Goal: Information Seeking & Learning: Learn about a topic

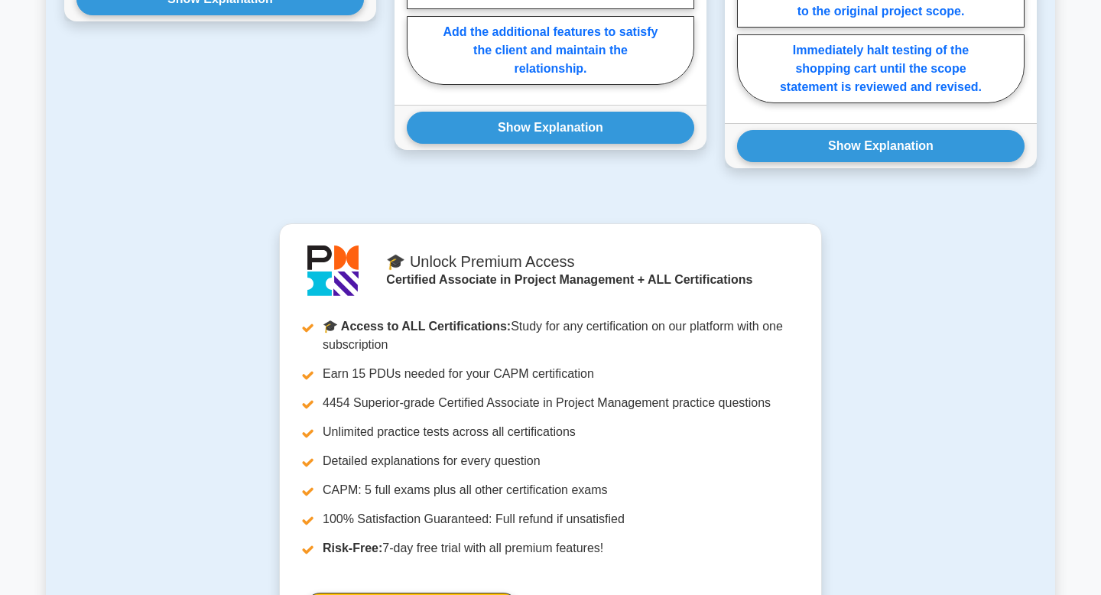
scroll to position [1214, 0]
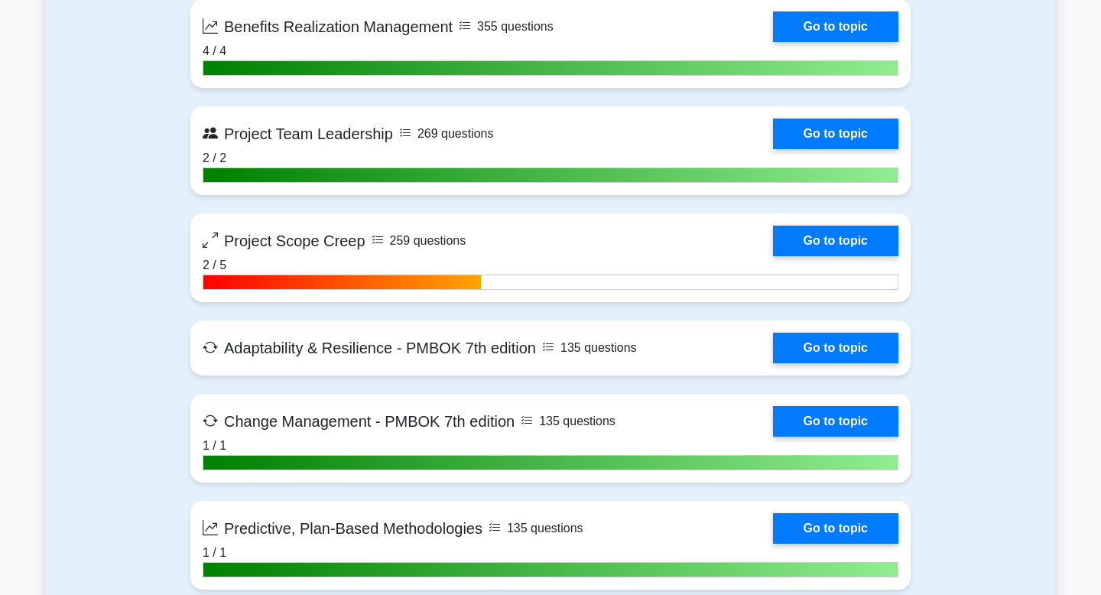
scroll to position [4082, 0]
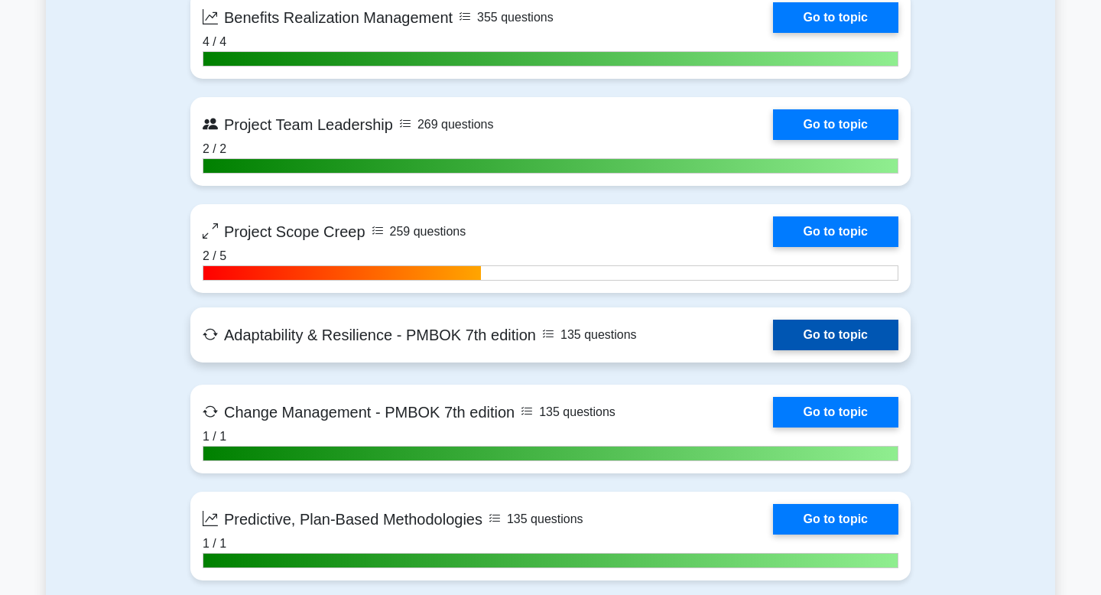
click at [773, 346] on link "Go to topic" at bounding box center [835, 335] width 125 height 31
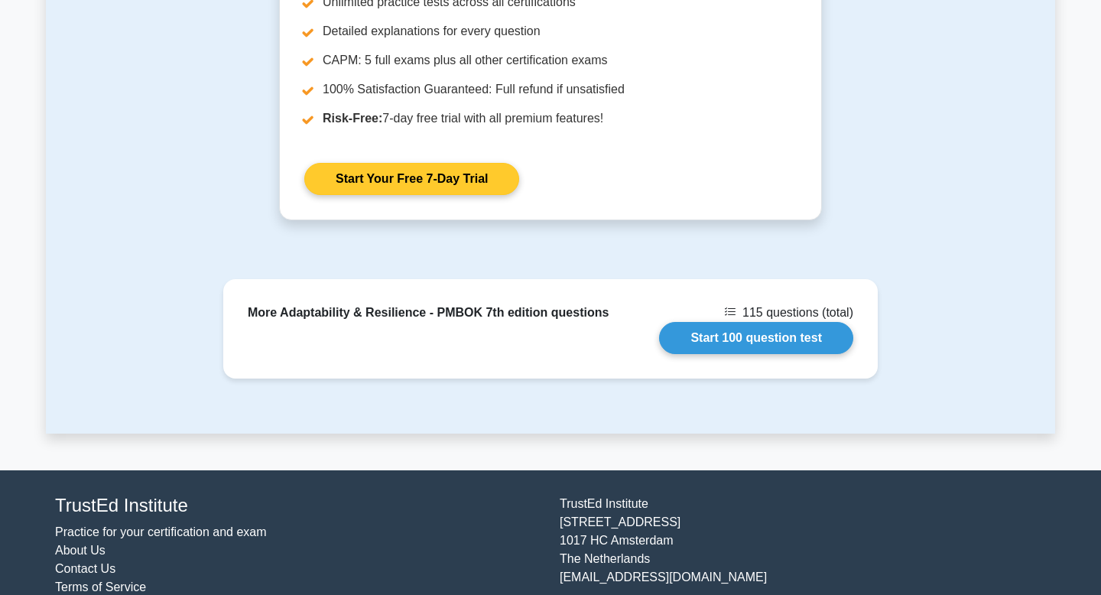
scroll to position [1689, 0]
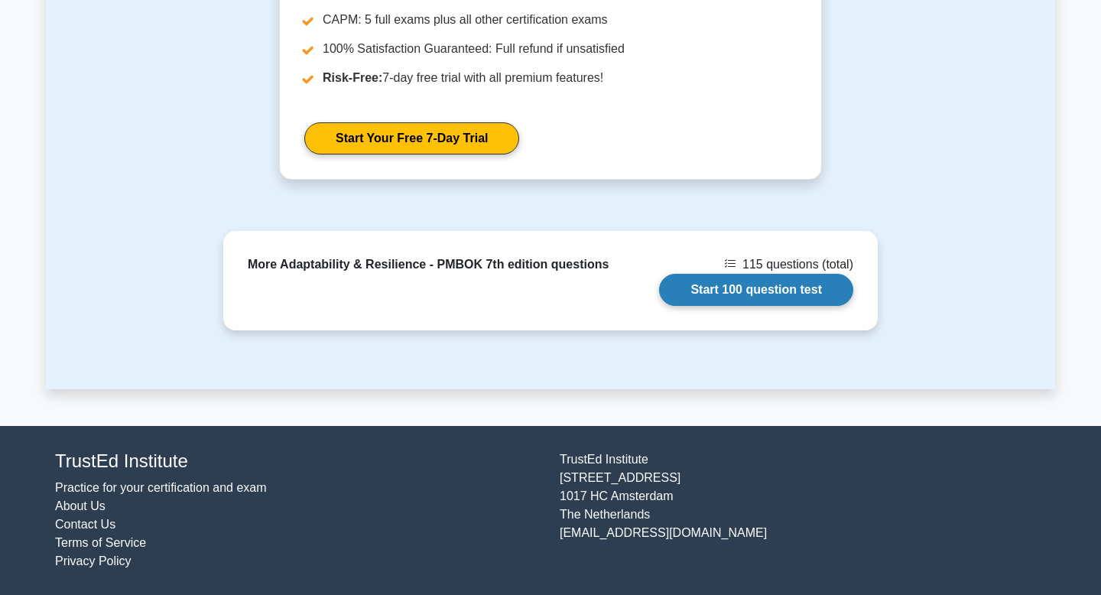
click at [727, 283] on link "Start 100 question test" at bounding box center [756, 290] width 194 height 32
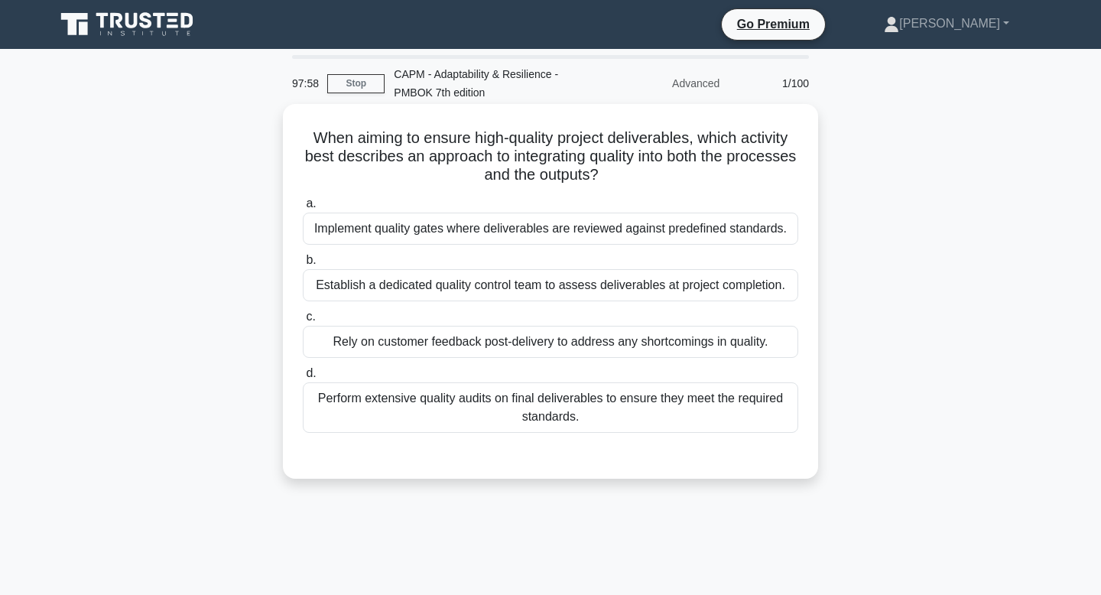
click at [651, 412] on div "Perform extensive quality audits on final deliverables to ensure they meet the …" at bounding box center [551, 407] width 496 height 50
click at [303, 379] on input "d. Perform extensive quality audits on final deliverables to ensure they meet t…" at bounding box center [303, 374] width 0 height 10
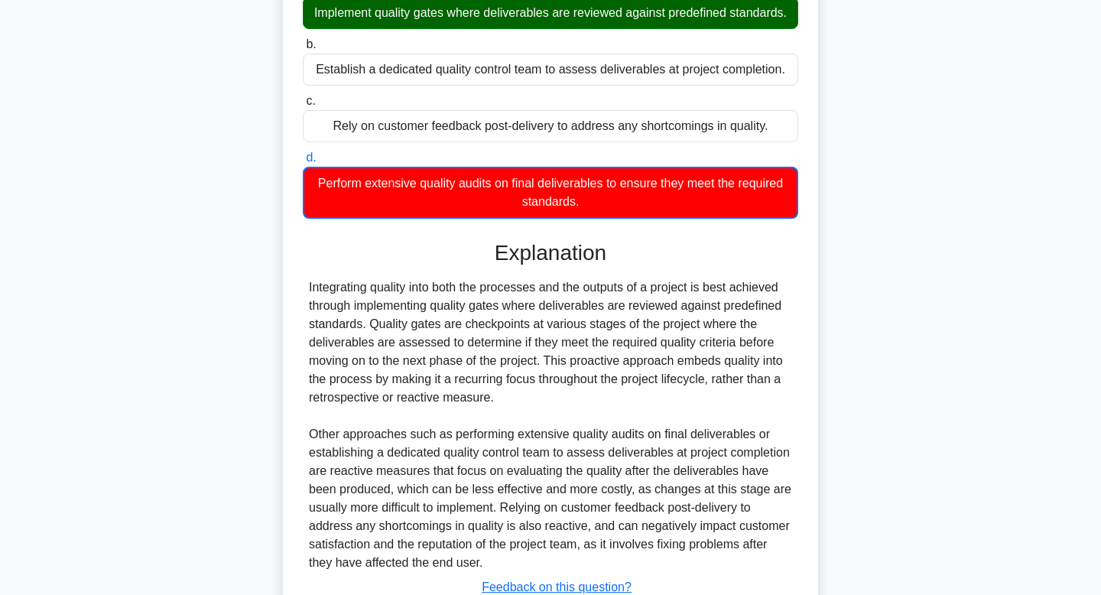
scroll to position [331, 0]
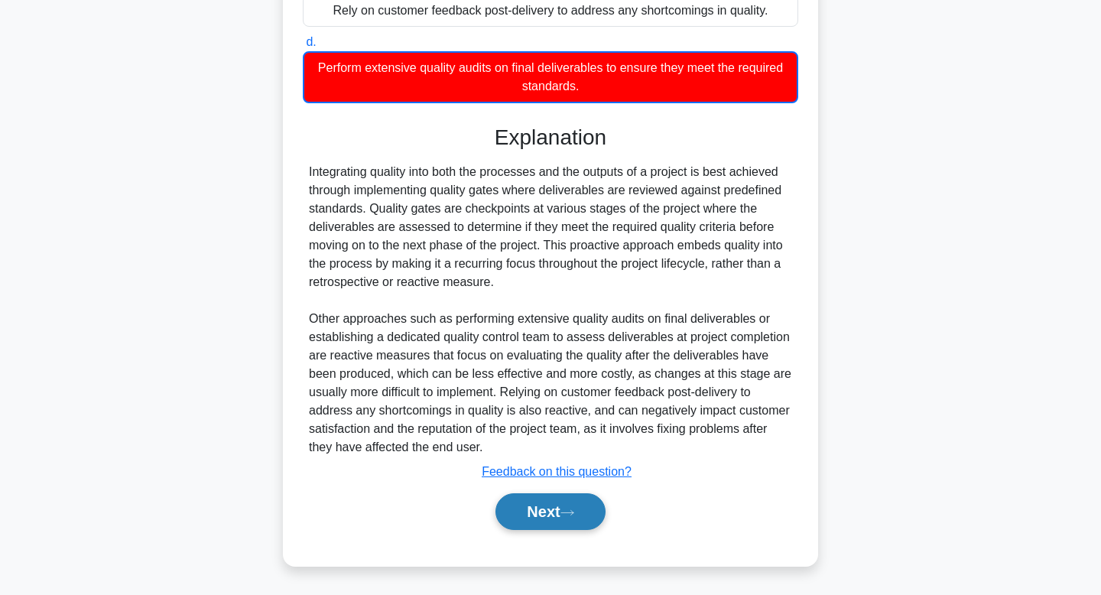
click at [577, 506] on button "Next" at bounding box center [550, 511] width 109 height 37
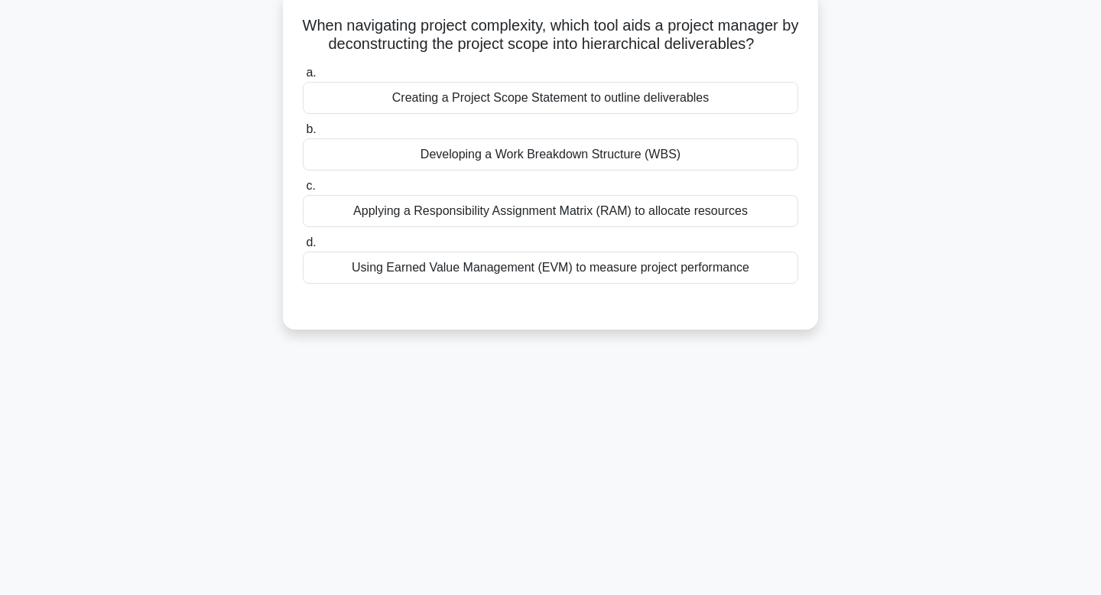
scroll to position [0, 0]
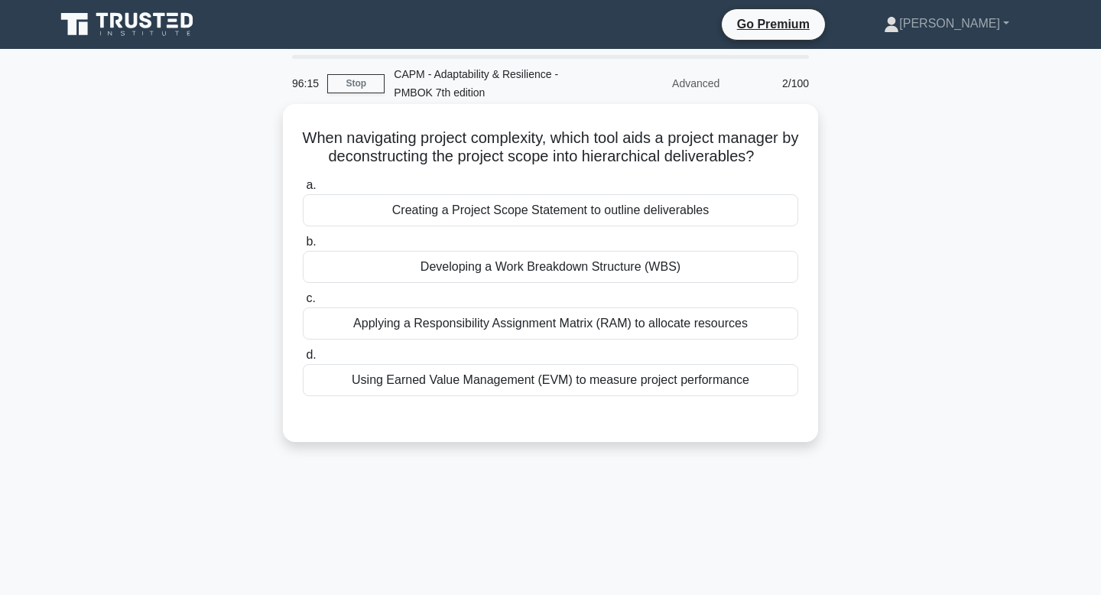
click at [658, 259] on div "Developing a Work Breakdown Structure (WBS)" at bounding box center [551, 267] width 496 height 32
click at [303, 247] on input "b. Developing a Work Breakdown Structure (WBS)" at bounding box center [303, 242] width 0 height 10
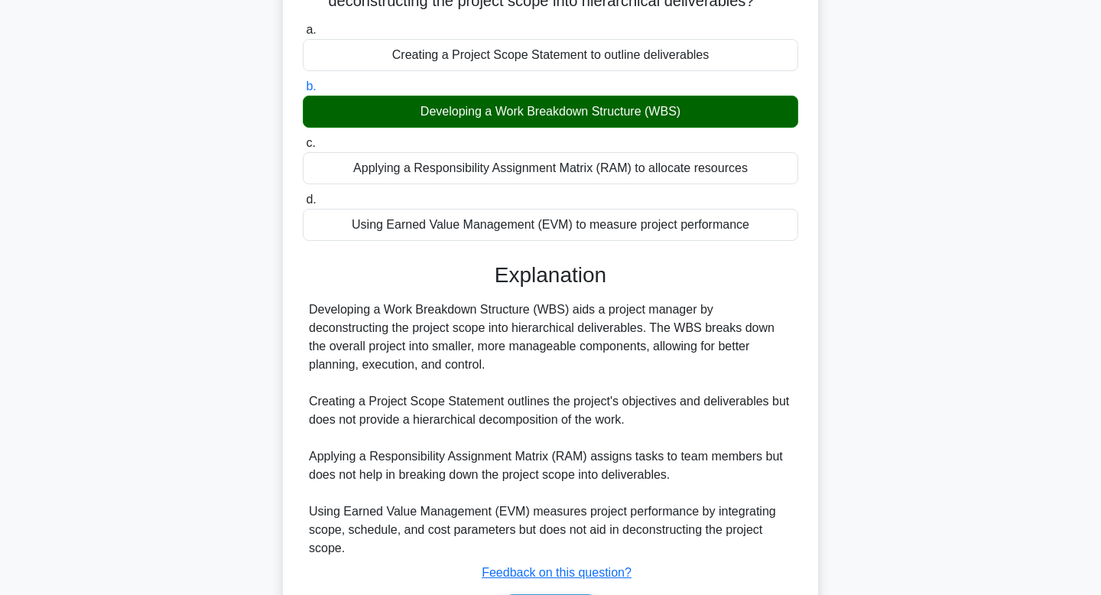
scroll to position [256, 0]
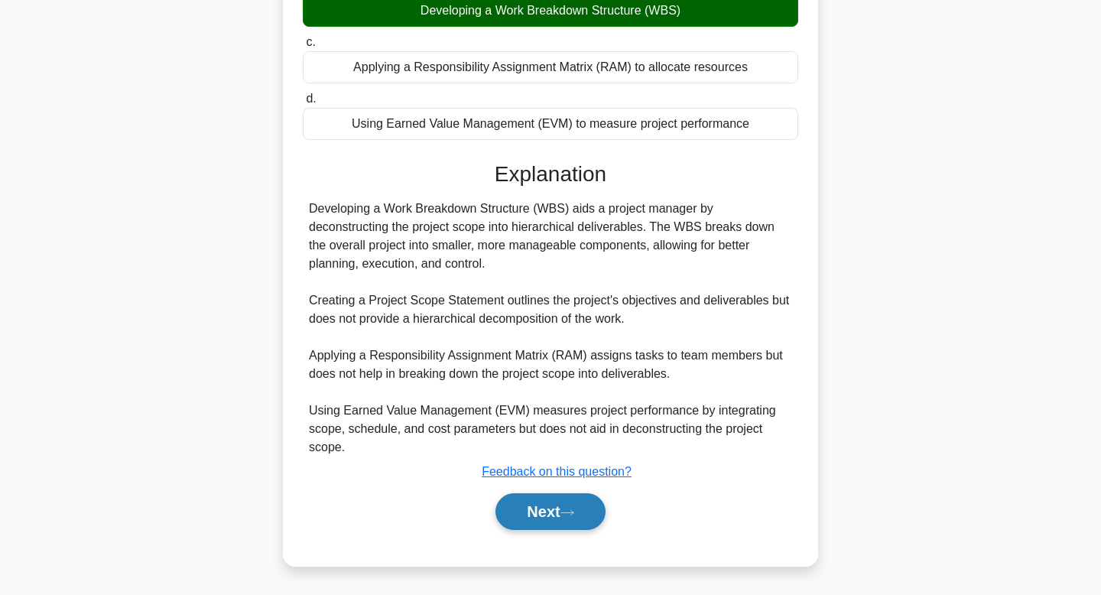
click at [541, 509] on button "Next" at bounding box center [550, 511] width 109 height 37
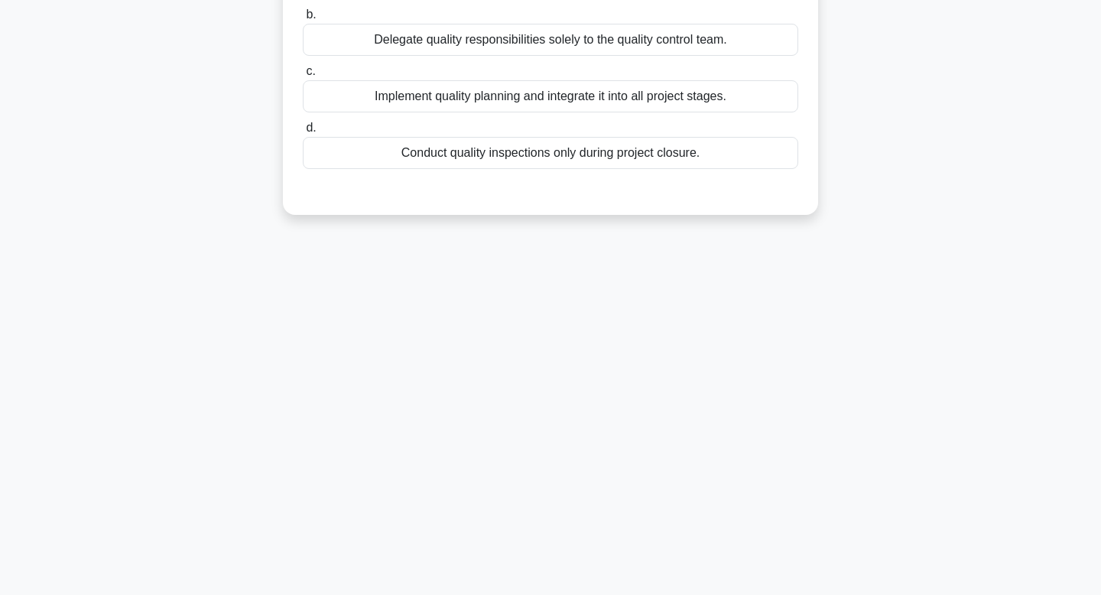
scroll to position [0, 0]
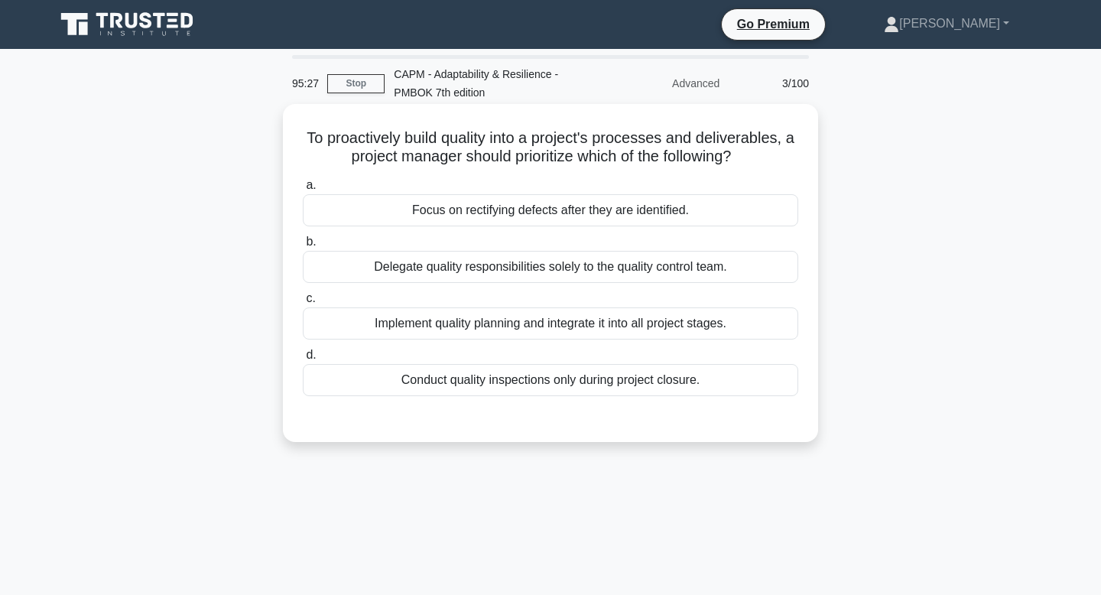
click at [568, 328] on div "Implement quality planning and integrate it into all project stages." at bounding box center [551, 323] width 496 height 32
click at [303, 304] on input "c. Implement quality planning and integrate it into all project stages." at bounding box center [303, 299] width 0 height 10
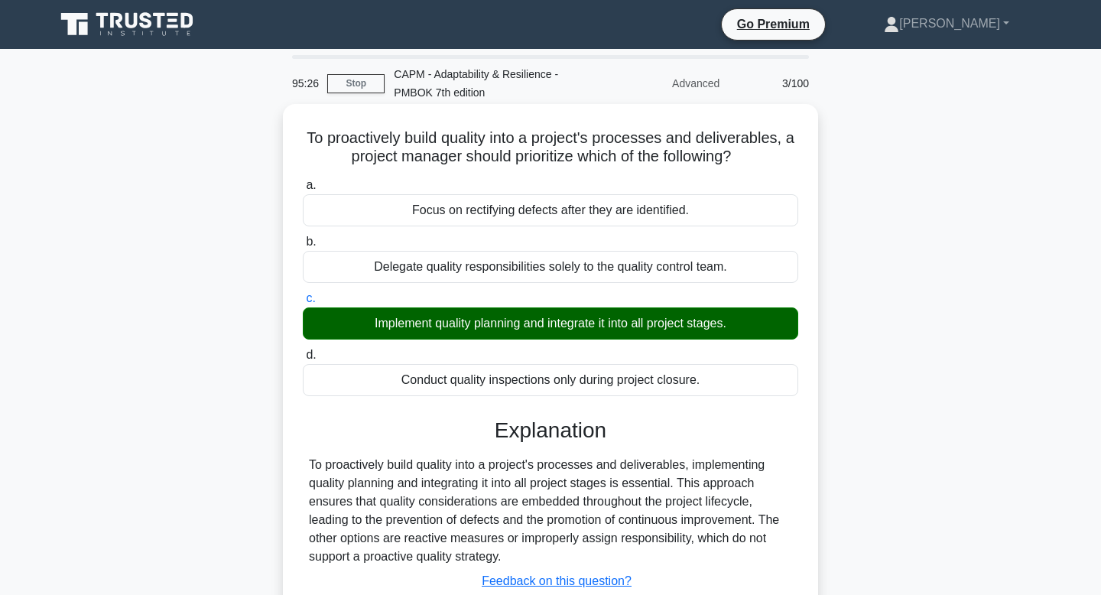
scroll to position [231, 0]
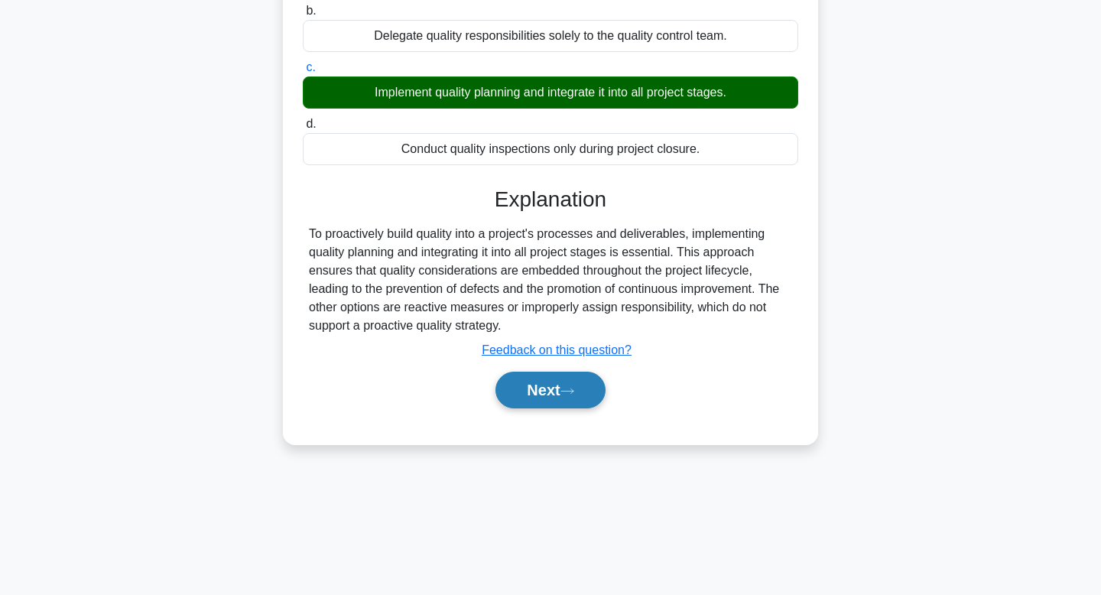
click at [541, 395] on button "Next" at bounding box center [550, 390] width 109 height 37
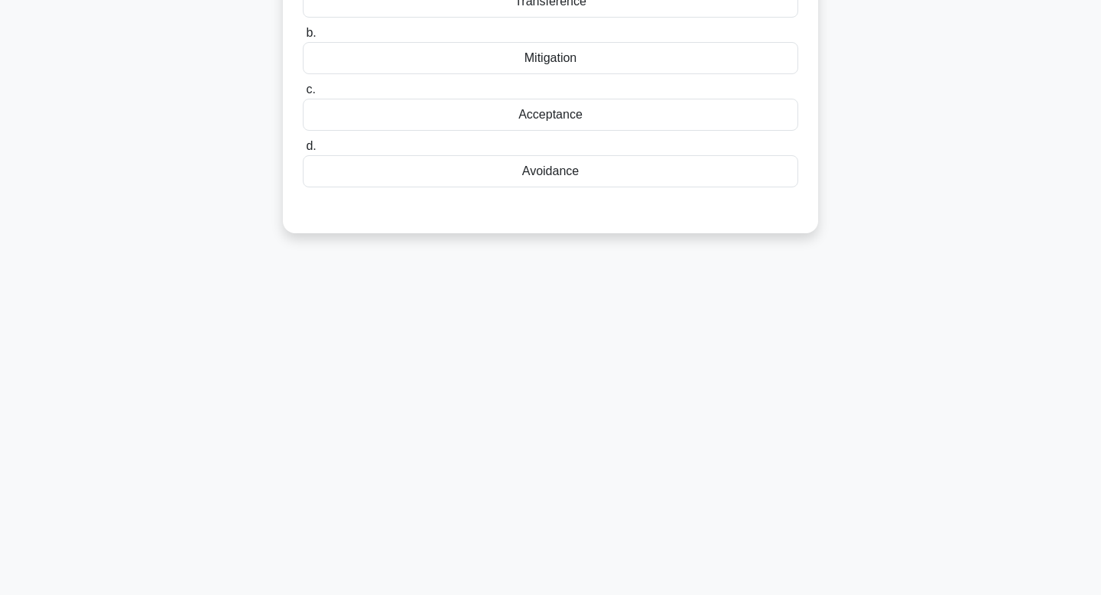
scroll to position [0, 0]
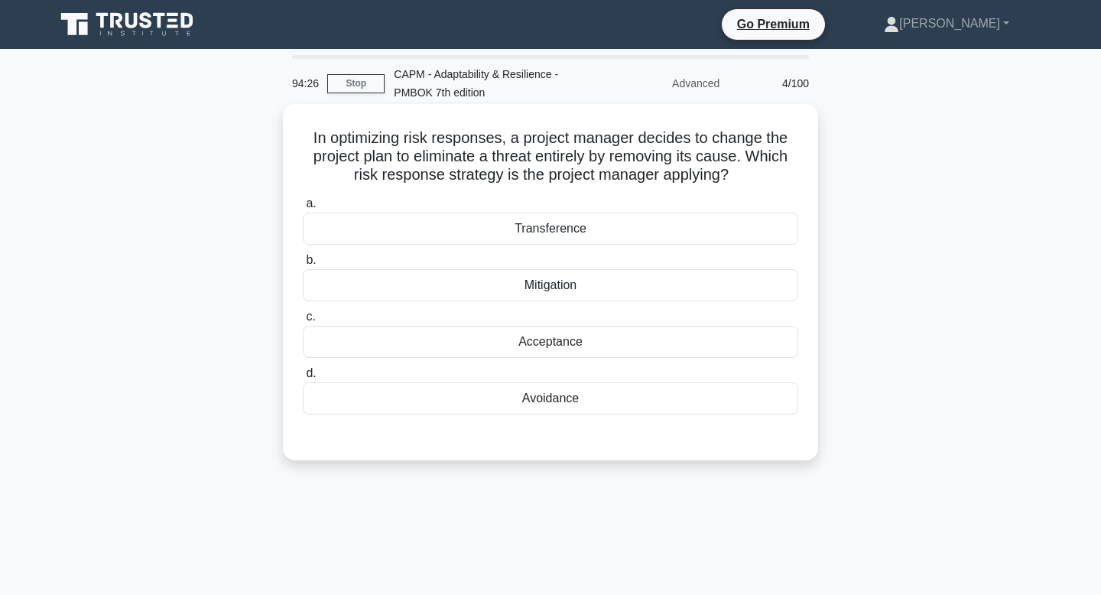
click at [657, 290] on div "Mitigation" at bounding box center [551, 285] width 496 height 32
click at [303, 265] on input "b. Mitigation" at bounding box center [303, 260] width 0 height 10
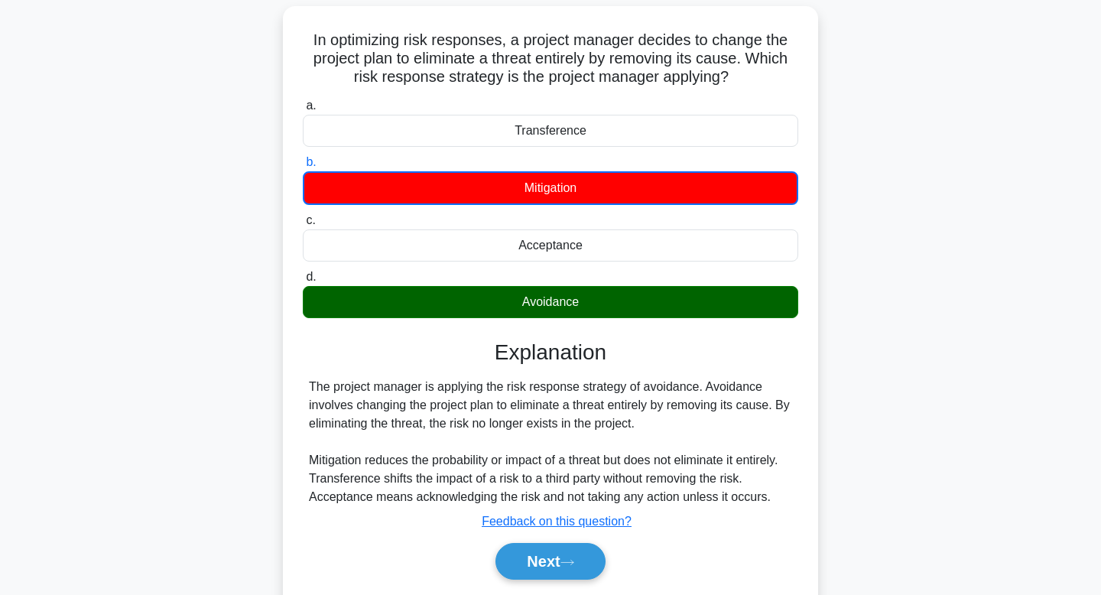
scroll to position [231, 0]
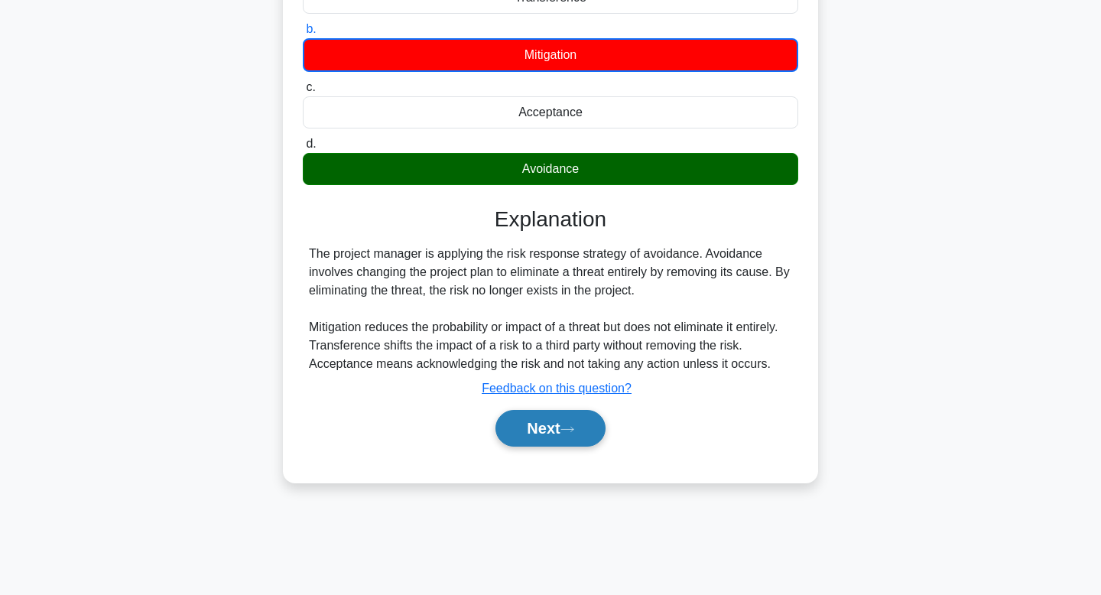
click at [564, 434] on button "Next" at bounding box center [550, 428] width 109 height 37
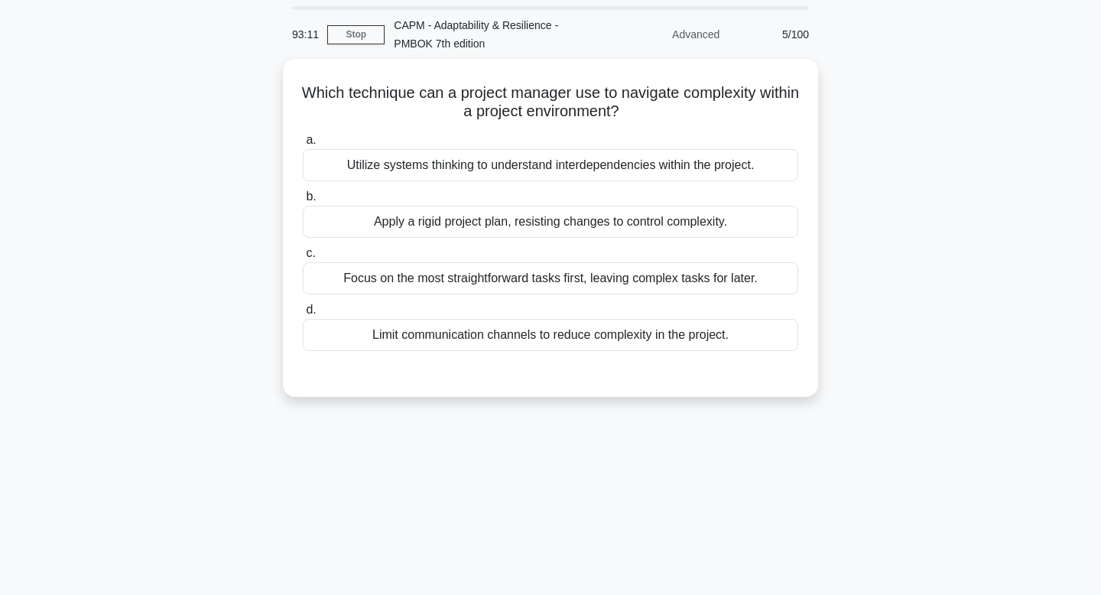
scroll to position [0, 0]
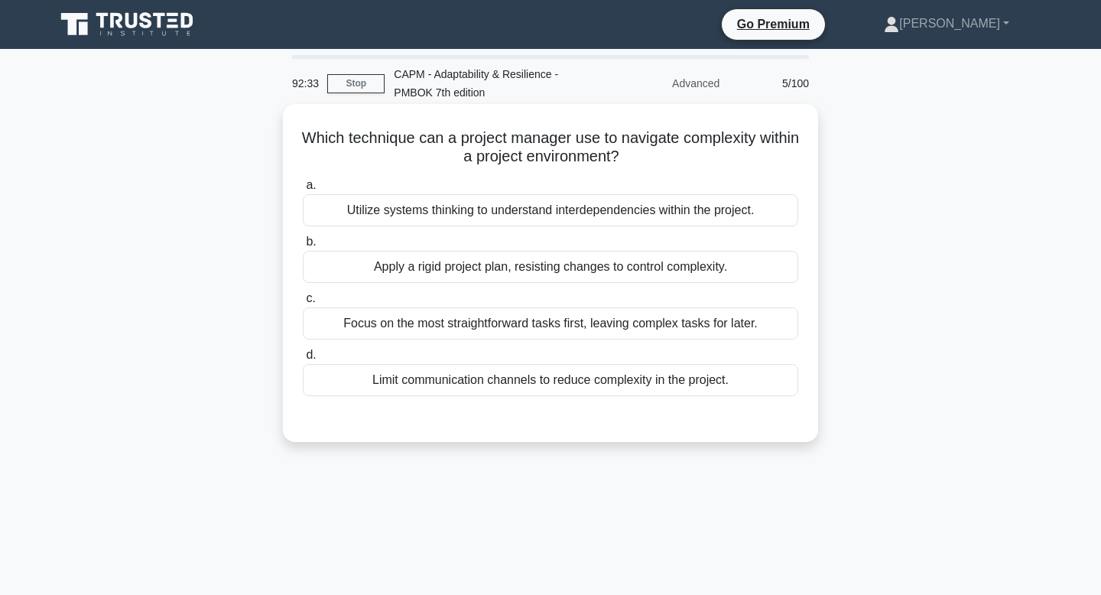
click at [565, 222] on div "Utilize systems thinking to understand interdependencies within the project." at bounding box center [551, 210] width 496 height 32
click at [303, 190] on input "a. Utilize systems thinking to understand interdependencies within the project." at bounding box center [303, 185] width 0 height 10
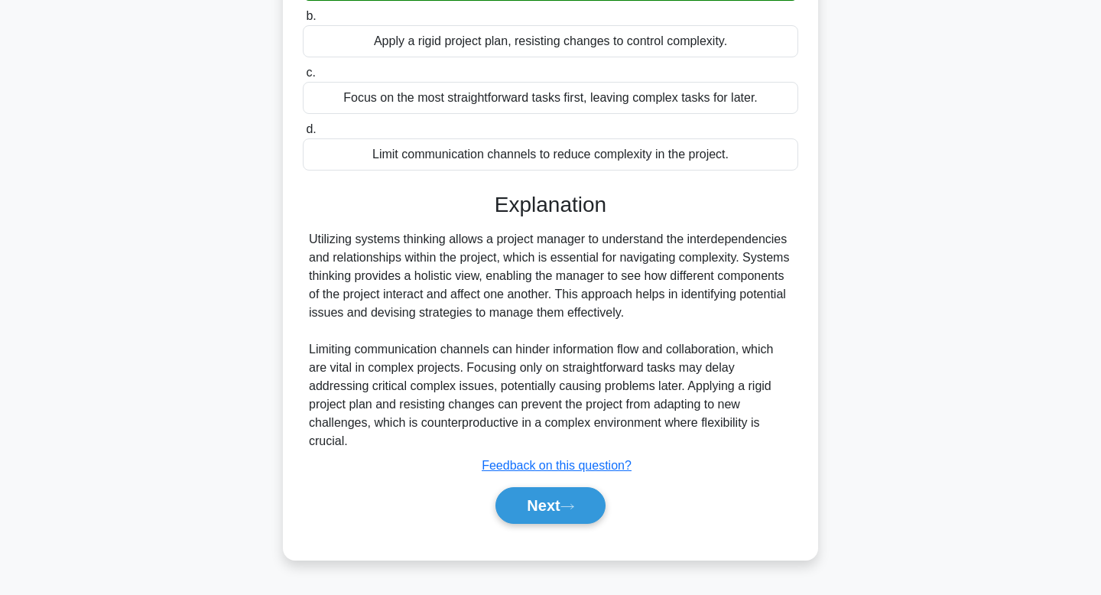
scroll to position [231, 0]
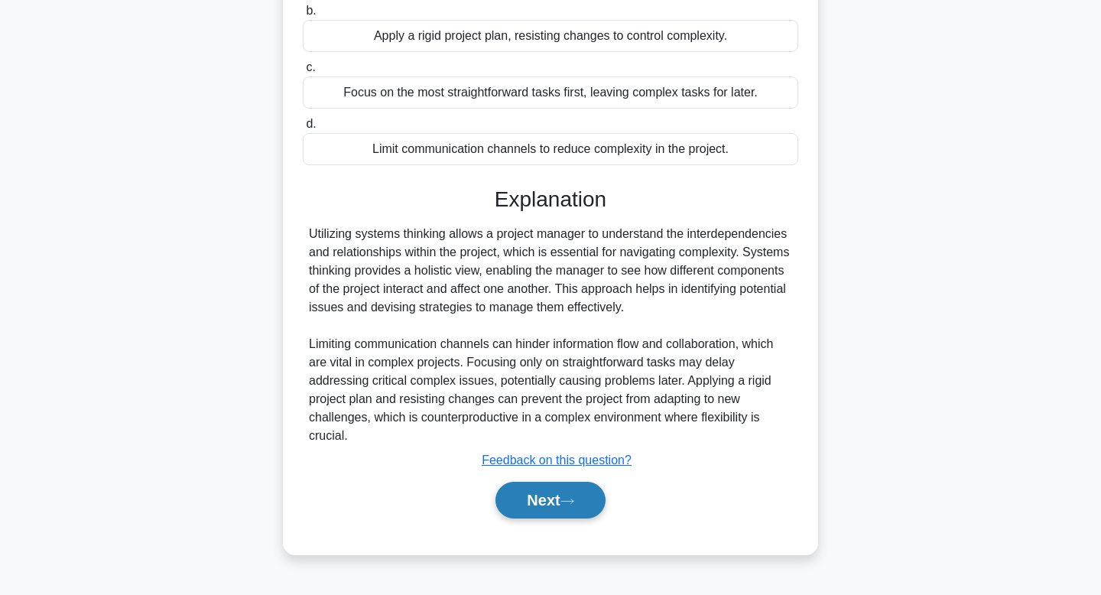
click at [531, 504] on button "Next" at bounding box center [550, 500] width 109 height 37
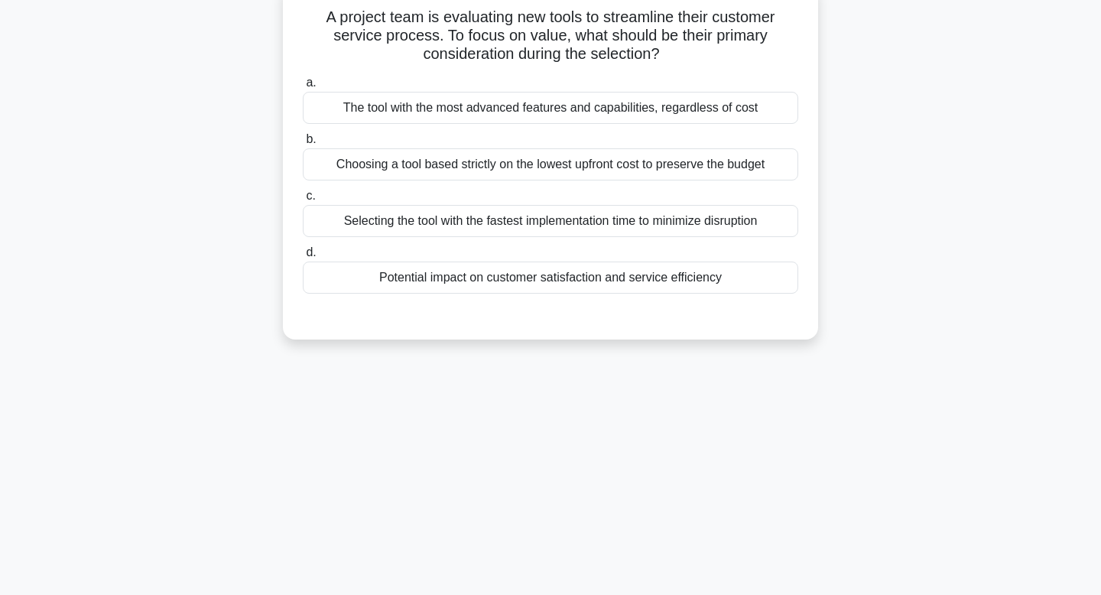
scroll to position [0, 0]
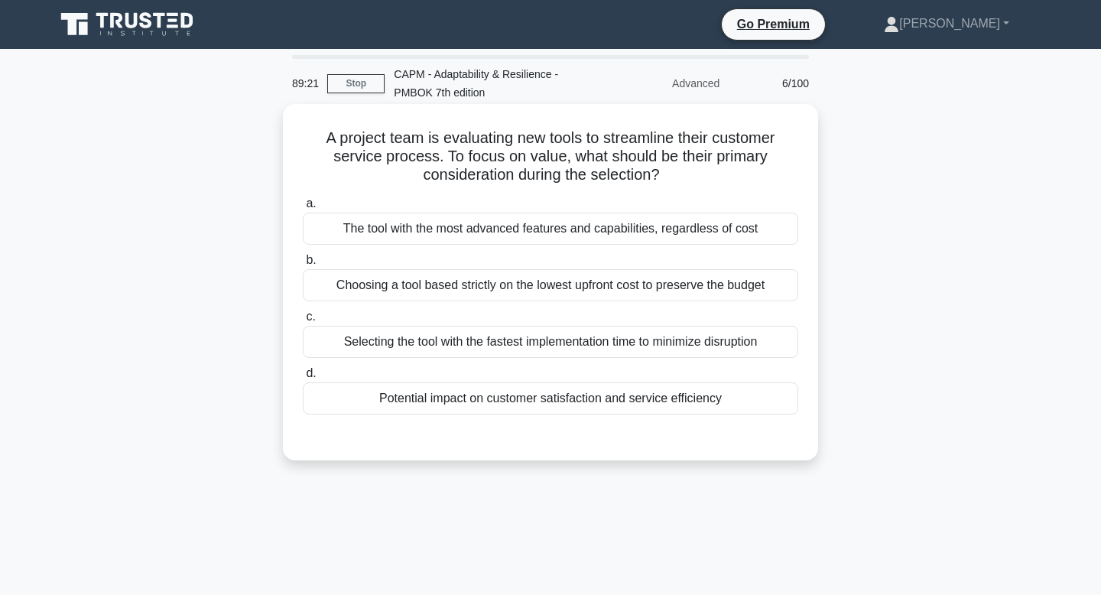
click at [628, 400] on div "Potential impact on customer satisfaction and service efficiency" at bounding box center [551, 398] width 496 height 32
click at [303, 379] on input "d. Potential impact on customer satisfaction and service efficiency" at bounding box center [303, 374] width 0 height 10
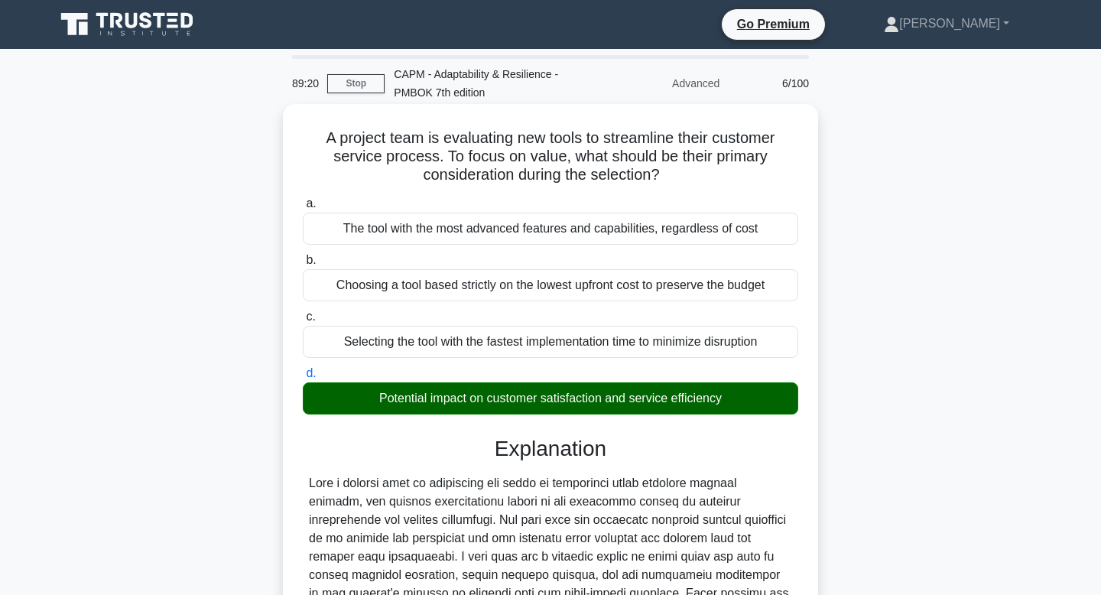
scroll to position [293, 0]
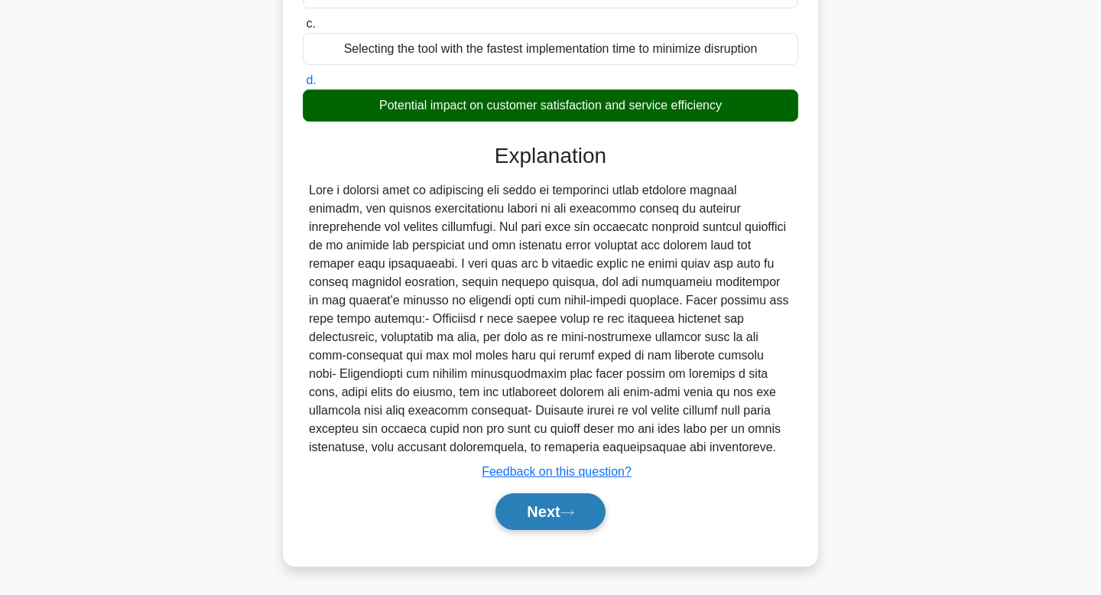
click at [540, 508] on button "Next" at bounding box center [550, 511] width 109 height 37
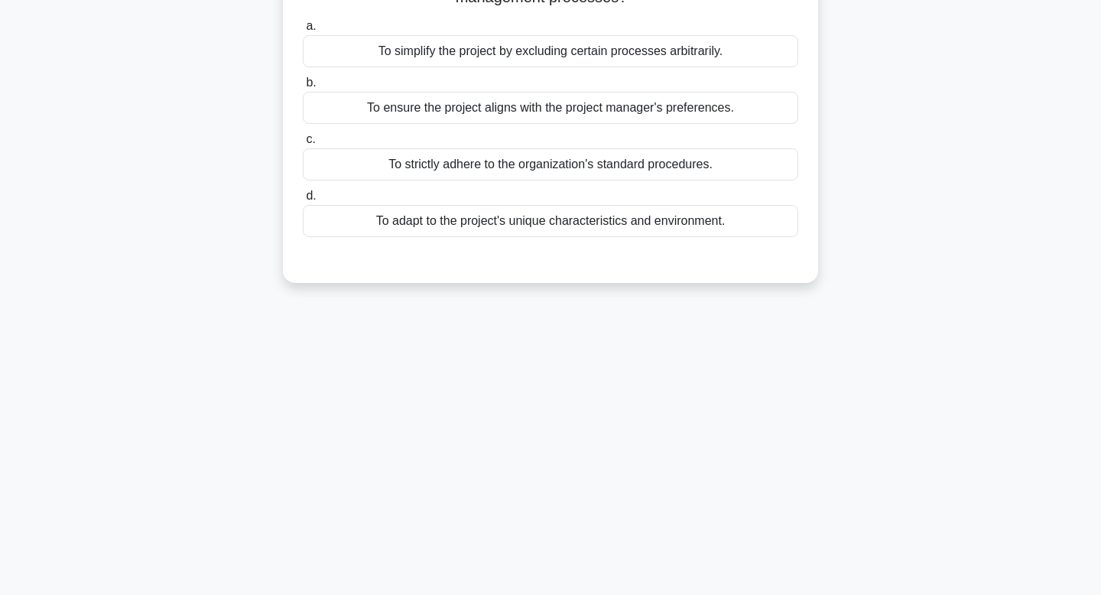
scroll to position [0, 0]
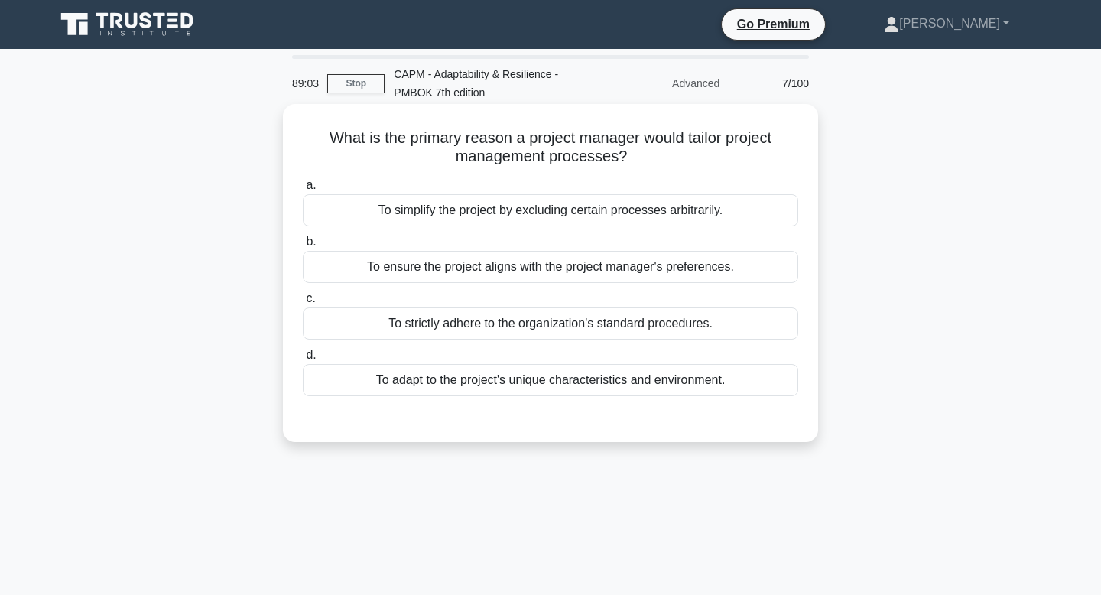
click at [566, 376] on div "To adapt to the project's unique characteristics and environment." at bounding box center [551, 380] width 496 height 32
click at [303, 360] on input "d. To adapt to the project's unique characteristics and environment." at bounding box center [303, 355] width 0 height 10
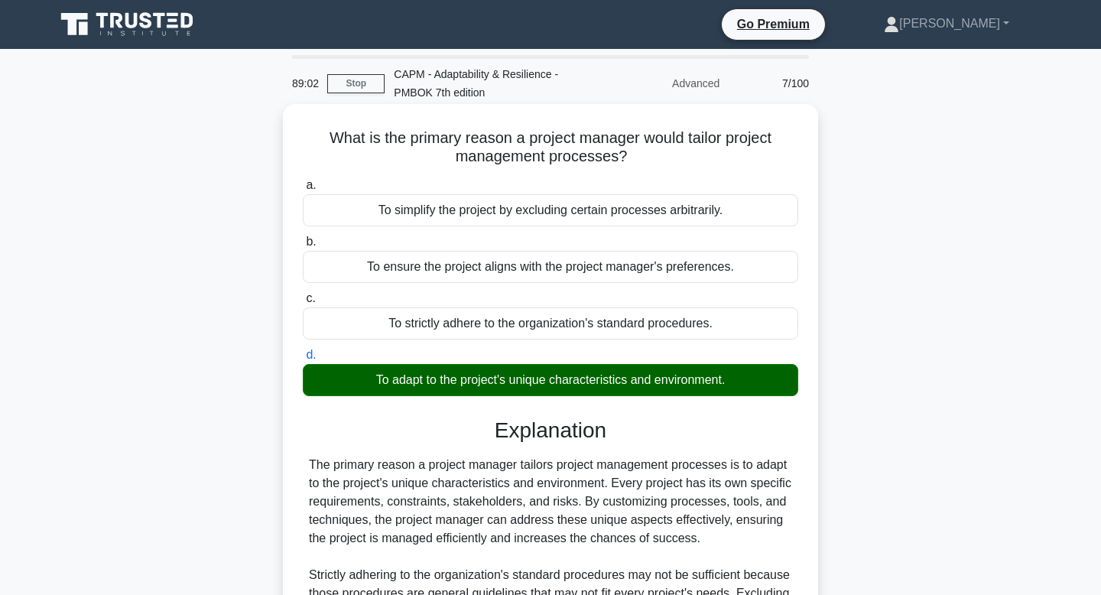
scroll to position [231, 0]
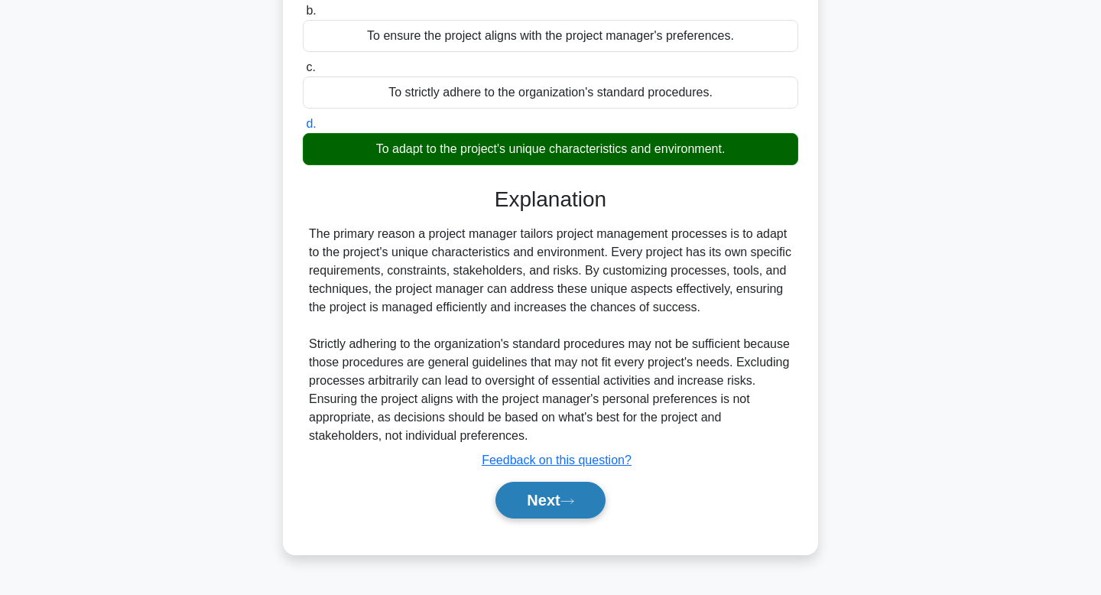
click at [561, 500] on button "Next" at bounding box center [550, 500] width 109 height 37
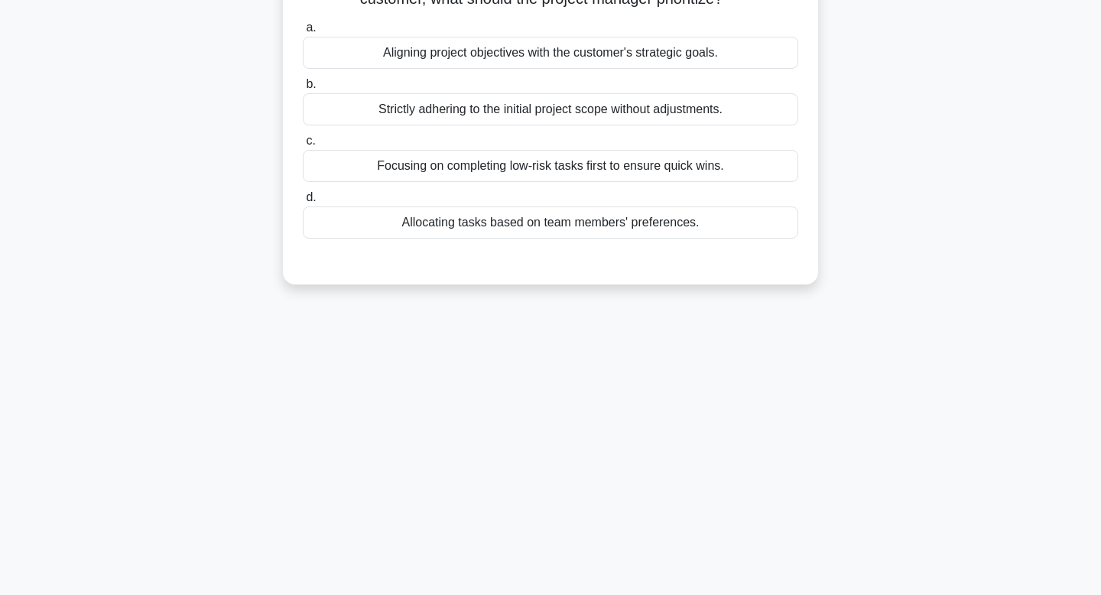
scroll to position [0, 0]
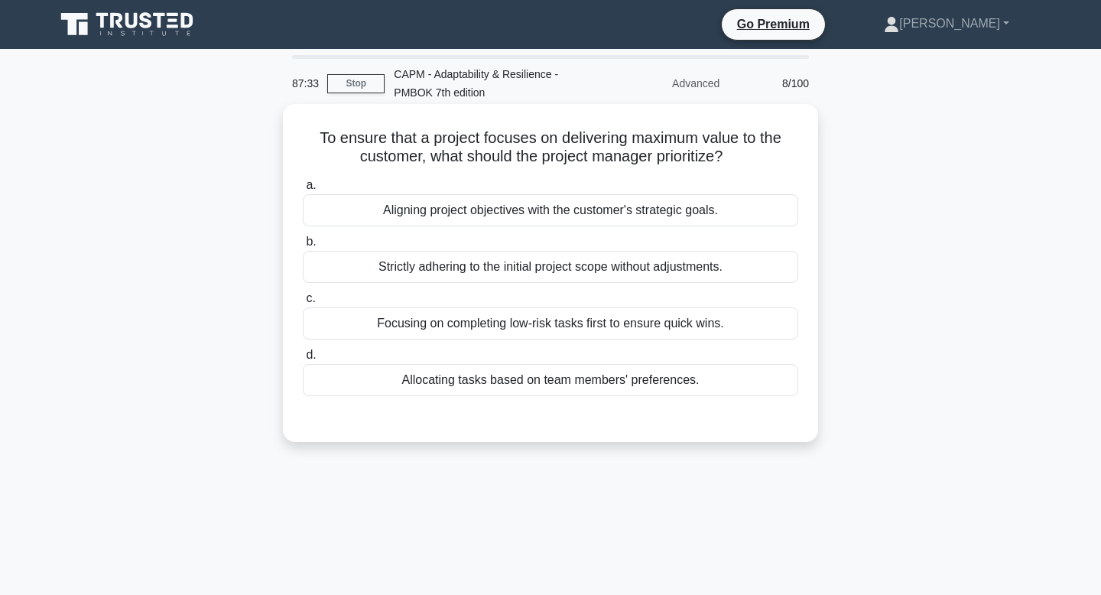
click at [684, 209] on div "Aligning project objectives with the customer's strategic goals." at bounding box center [551, 210] width 496 height 32
click at [303, 190] on input "a. Aligning project objectives with the customer's strategic goals." at bounding box center [303, 185] width 0 height 10
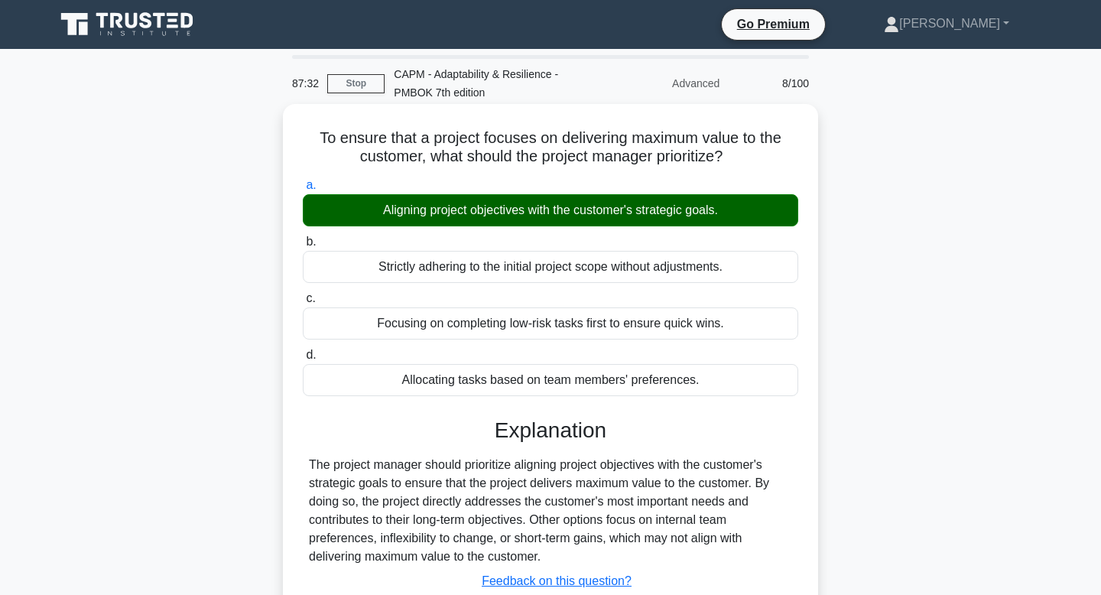
scroll to position [231, 0]
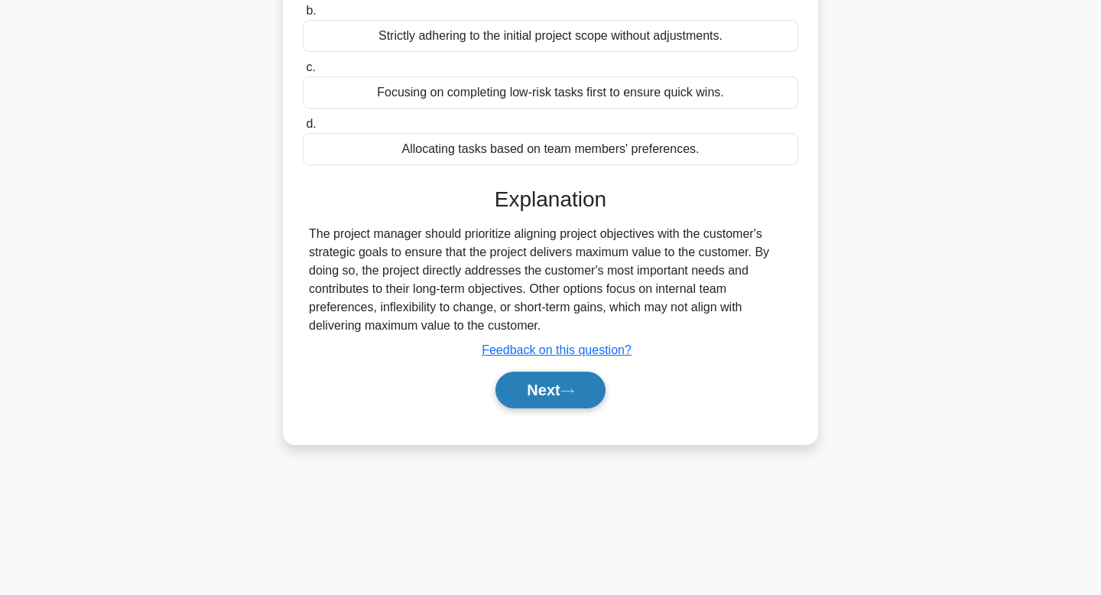
click at [533, 382] on button "Next" at bounding box center [550, 390] width 109 height 37
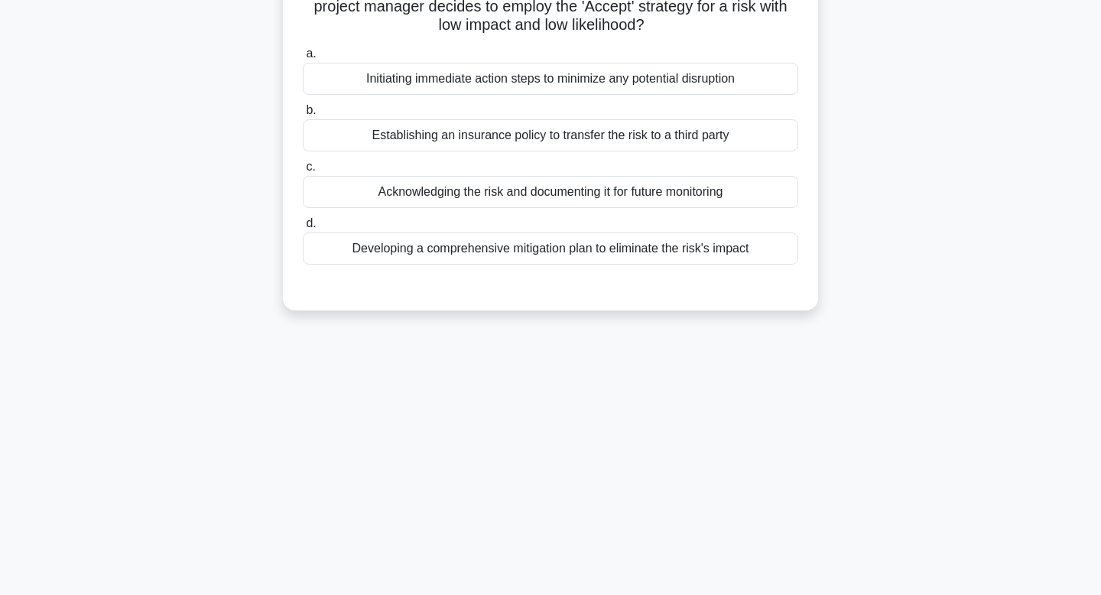
scroll to position [0, 0]
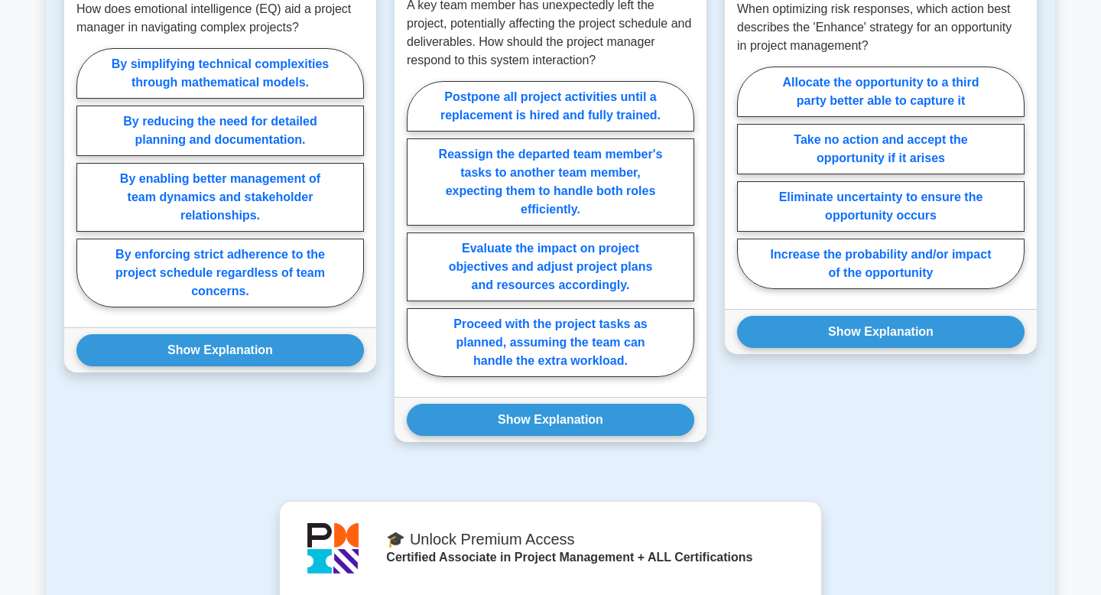
scroll to position [769, 0]
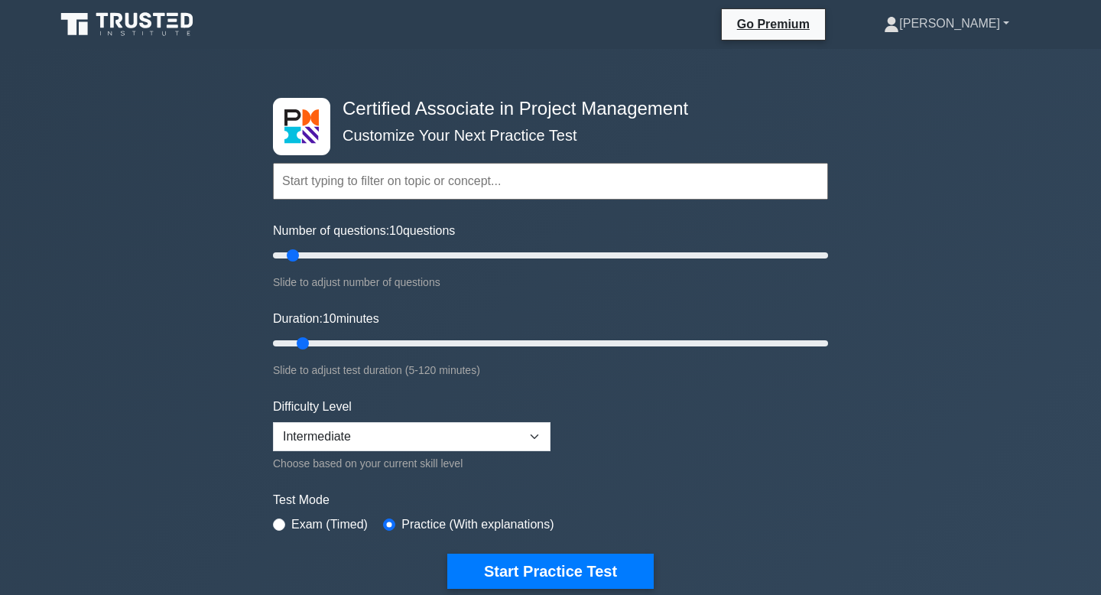
click at [1007, 22] on link "[PERSON_NAME]" at bounding box center [946, 23] width 199 height 31
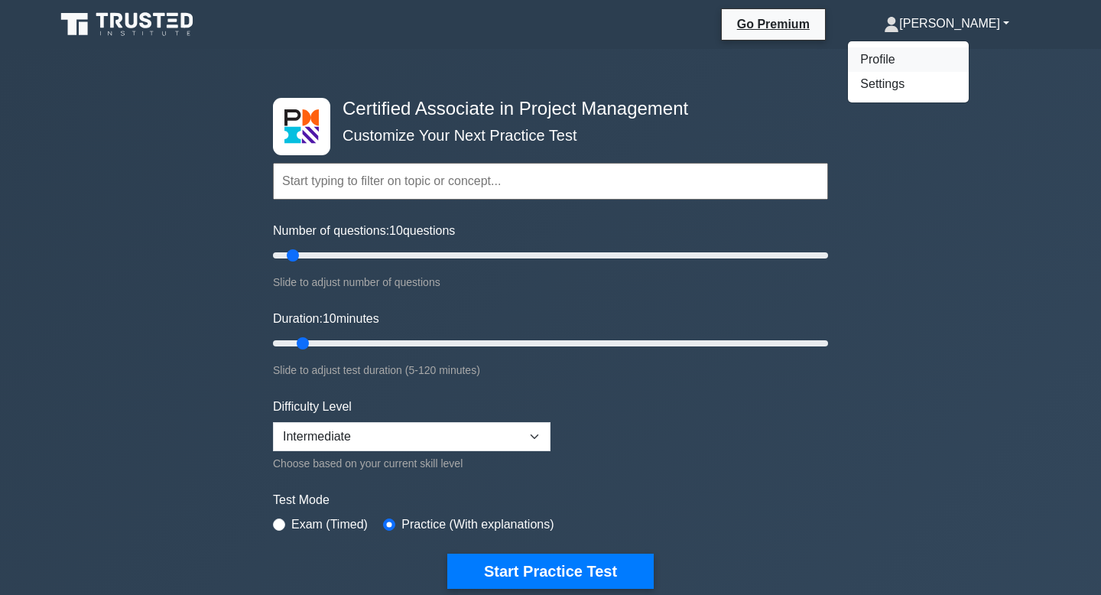
click at [954, 66] on link "Profile" at bounding box center [908, 59] width 121 height 24
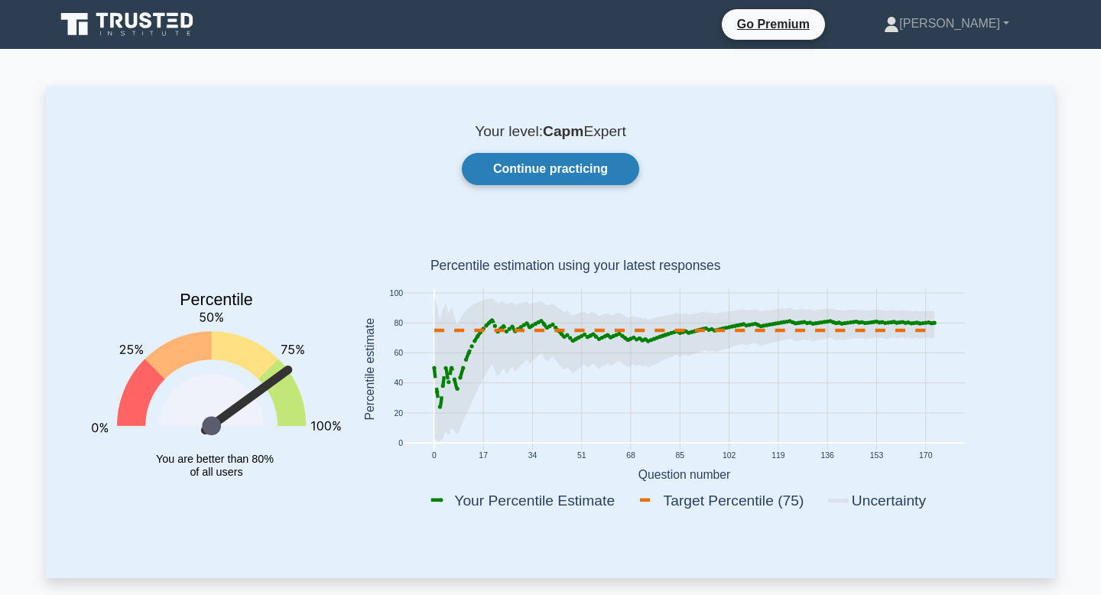
click at [571, 175] on link "Continue practicing" at bounding box center [550, 169] width 177 height 32
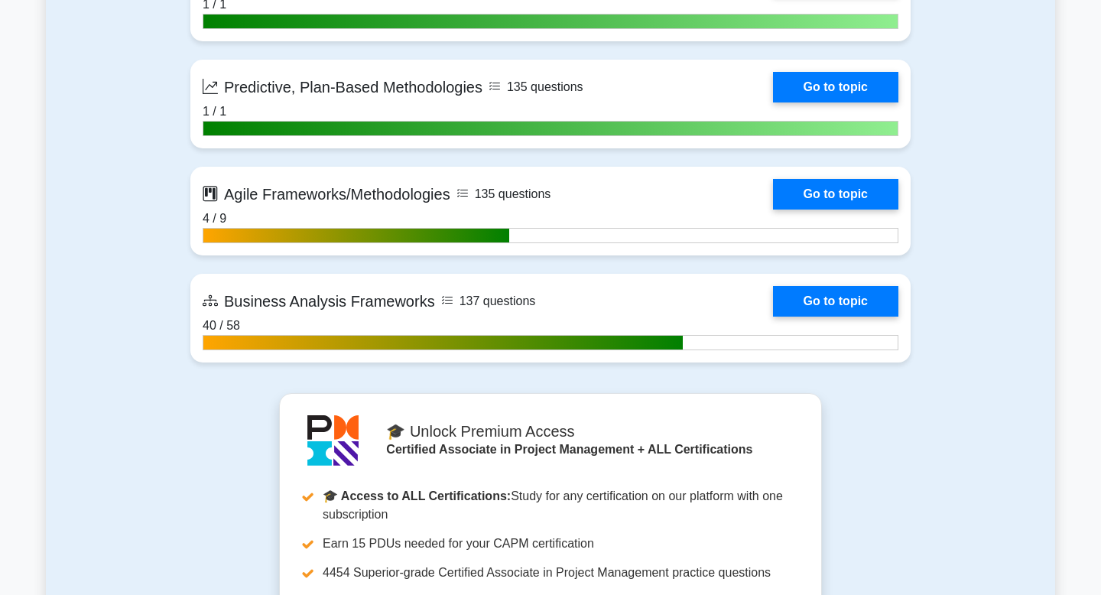
scroll to position [4488, 0]
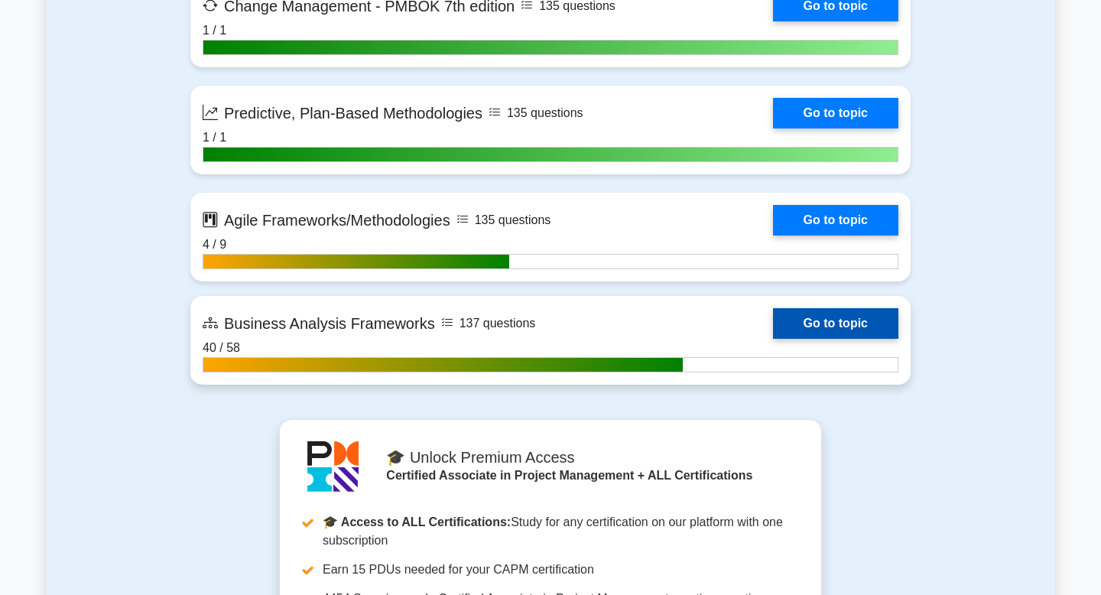
click at [850, 323] on link "Go to topic" at bounding box center [835, 323] width 125 height 31
